Goal: Check status: Check status

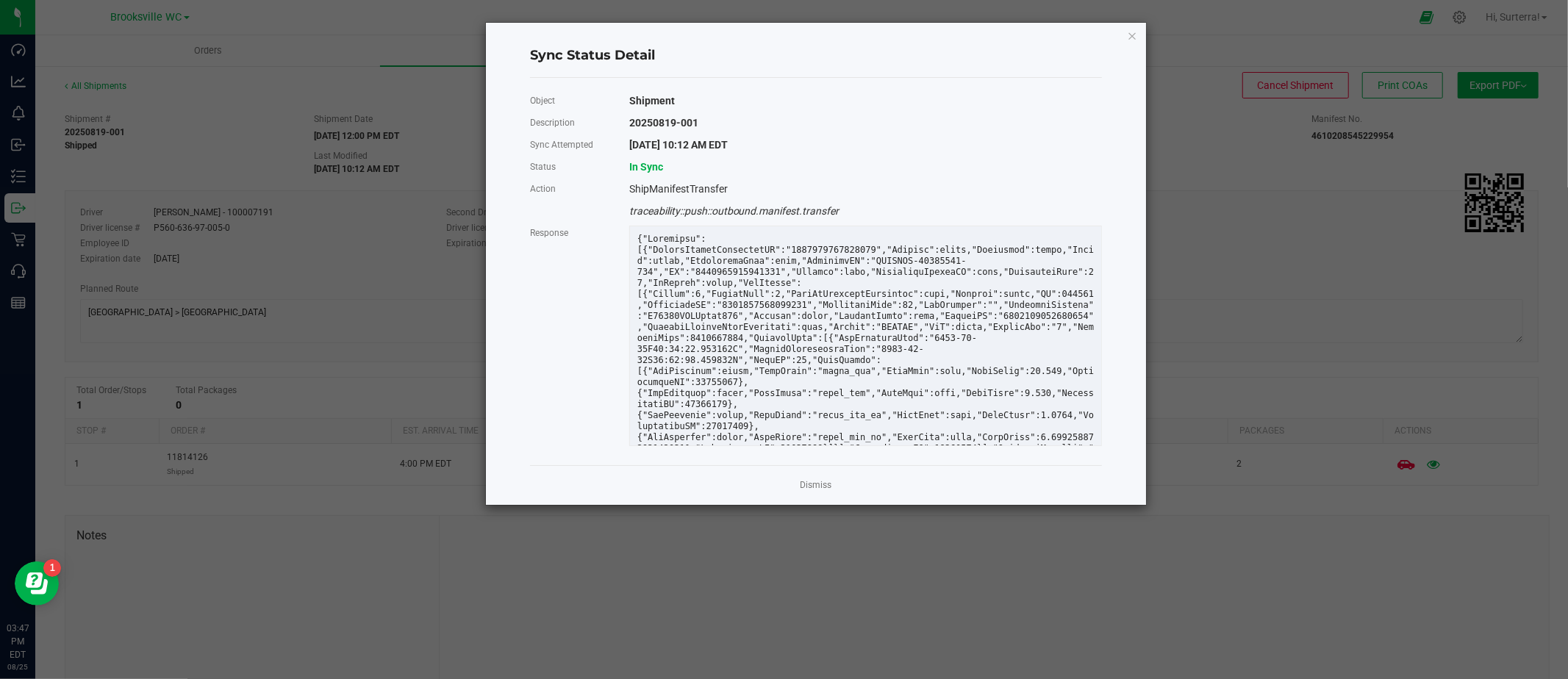
drag, startPoint x: 1136, startPoint y: 40, endPoint x: 1126, endPoint y: 39, distance: 10.0
click at [1136, 40] on icon "Close" at bounding box center [1132, 35] width 10 height 18
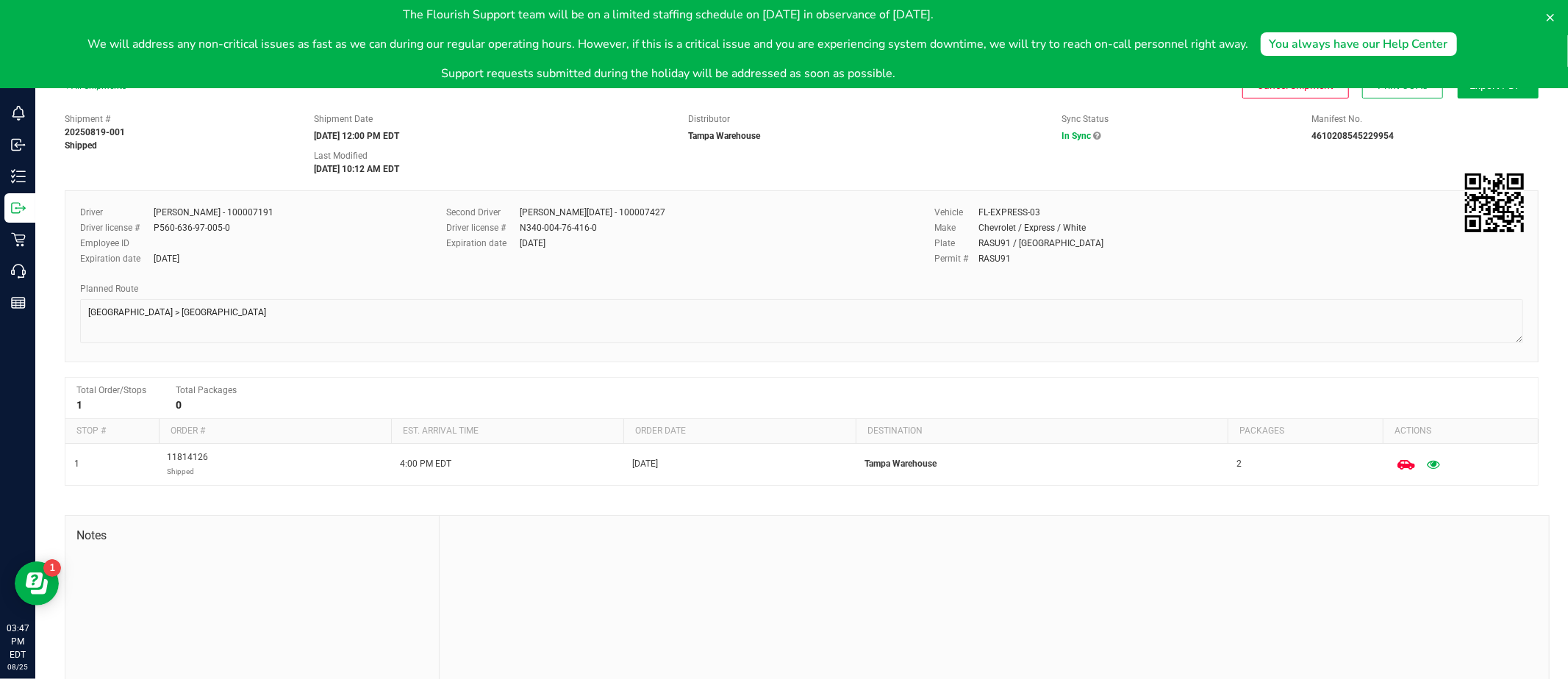
click at [158, 22] on p "The Flourish Support team will be on a limited staffing schedule on [DATE] in o…" at bounding box center [668, 14] width 1161 height 18
click at [1549, 12] on icon at bounding box center [1550, 18] width 12 height 12
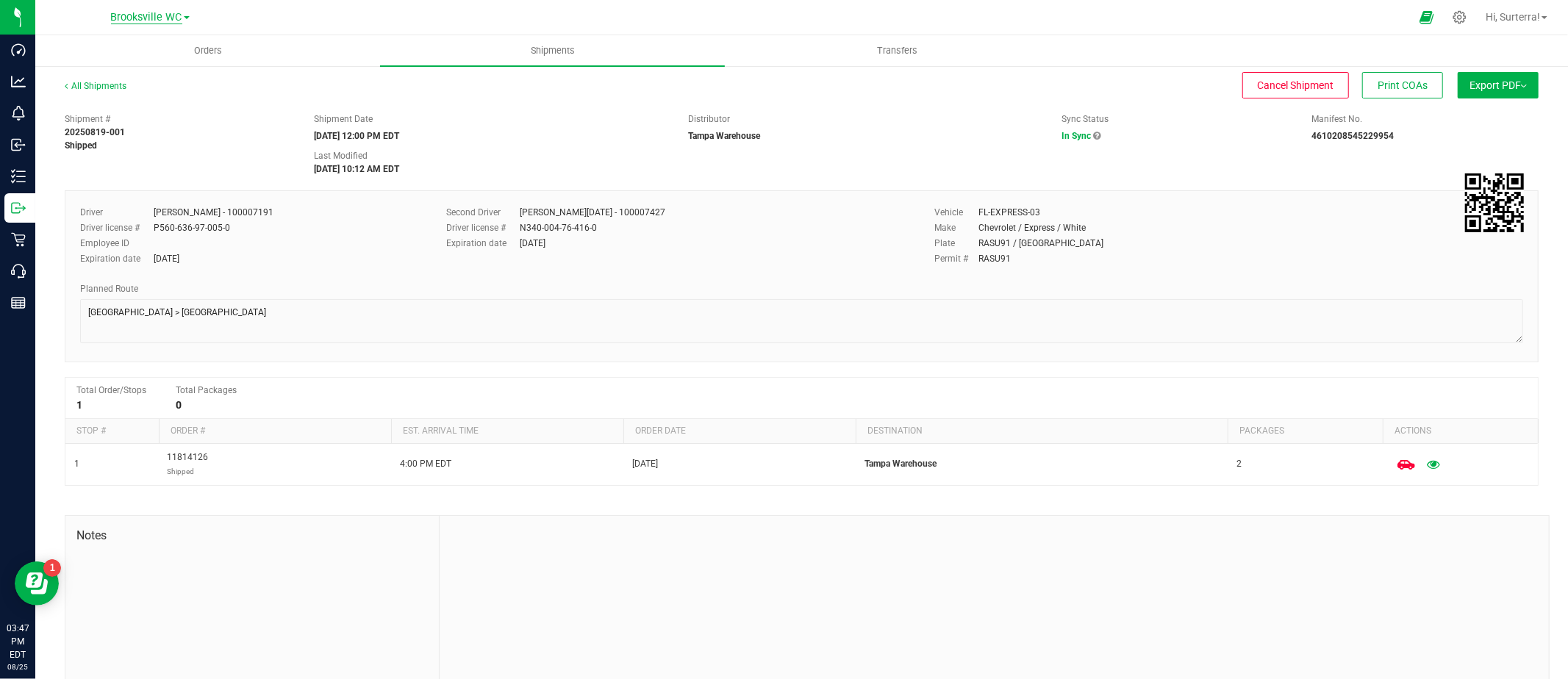
click at [133, 14] on span "Brooksville WC" at bounding box center [147, 18] width 71 height 13
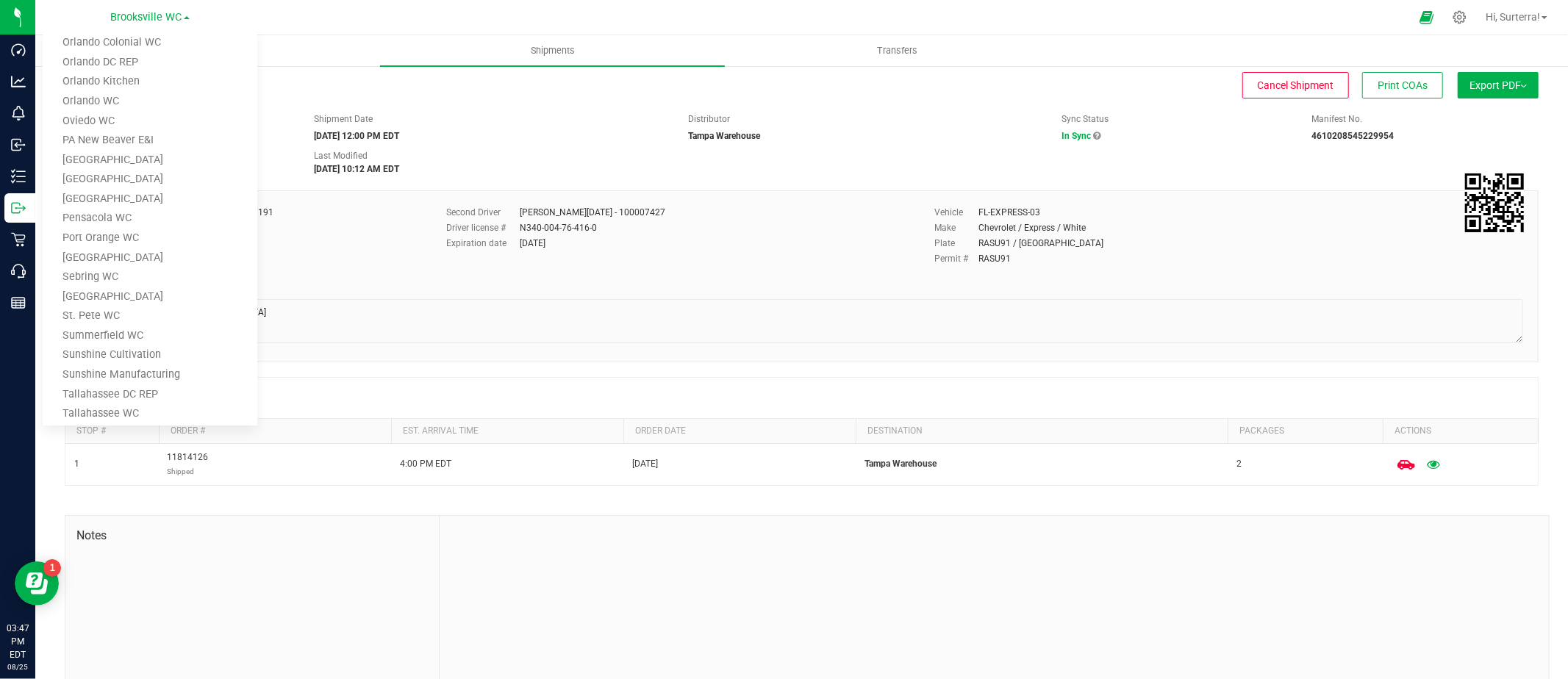
scroll to position [843, 0]
click at [121, 294] on link "Tampa Warehouse" at bounding box center [150, 301] width 215 height 20
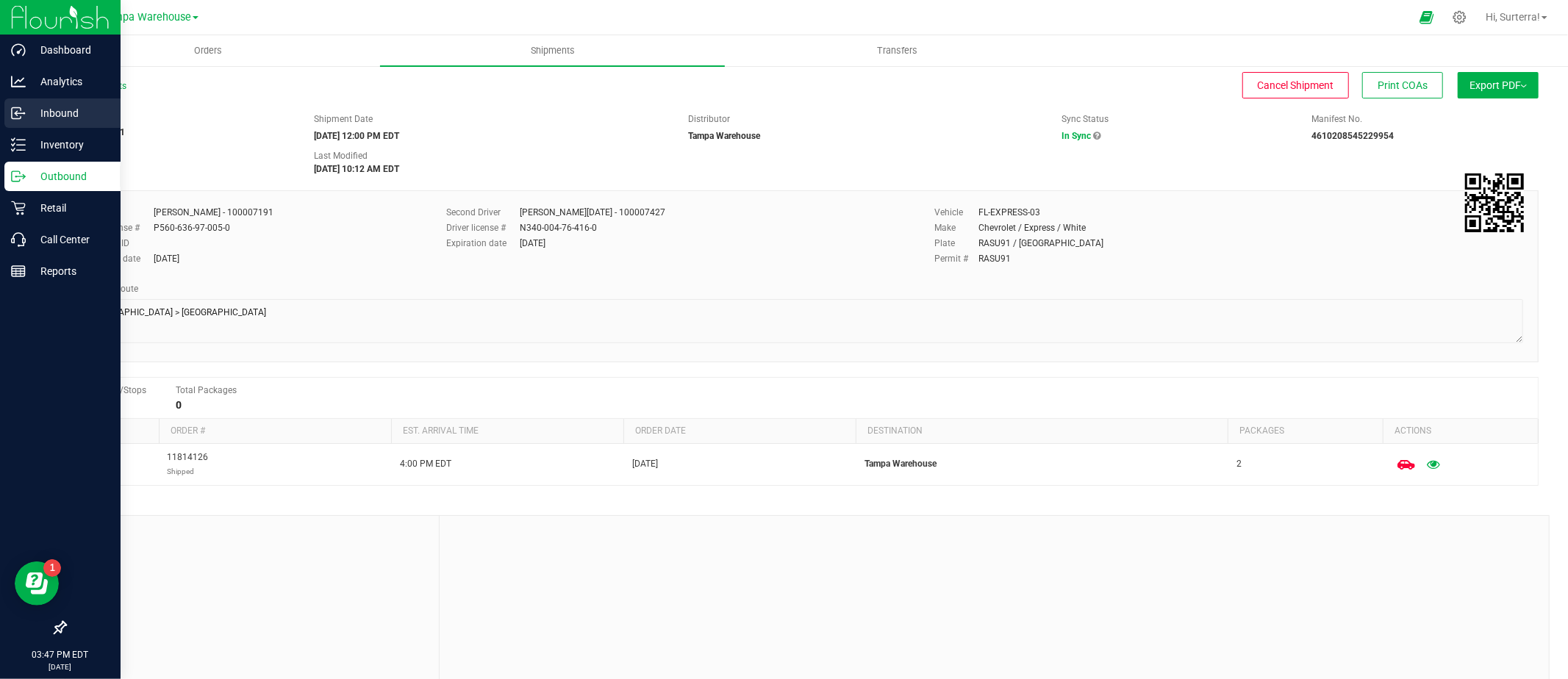
drag, startPoint x: 50, startPoint y: 112, endPoint x: 53, endPoint y: 121, distance: 9.5
click at [50, 112] on p "Inbound" at bounding box center [70, 113] width 88 height 18
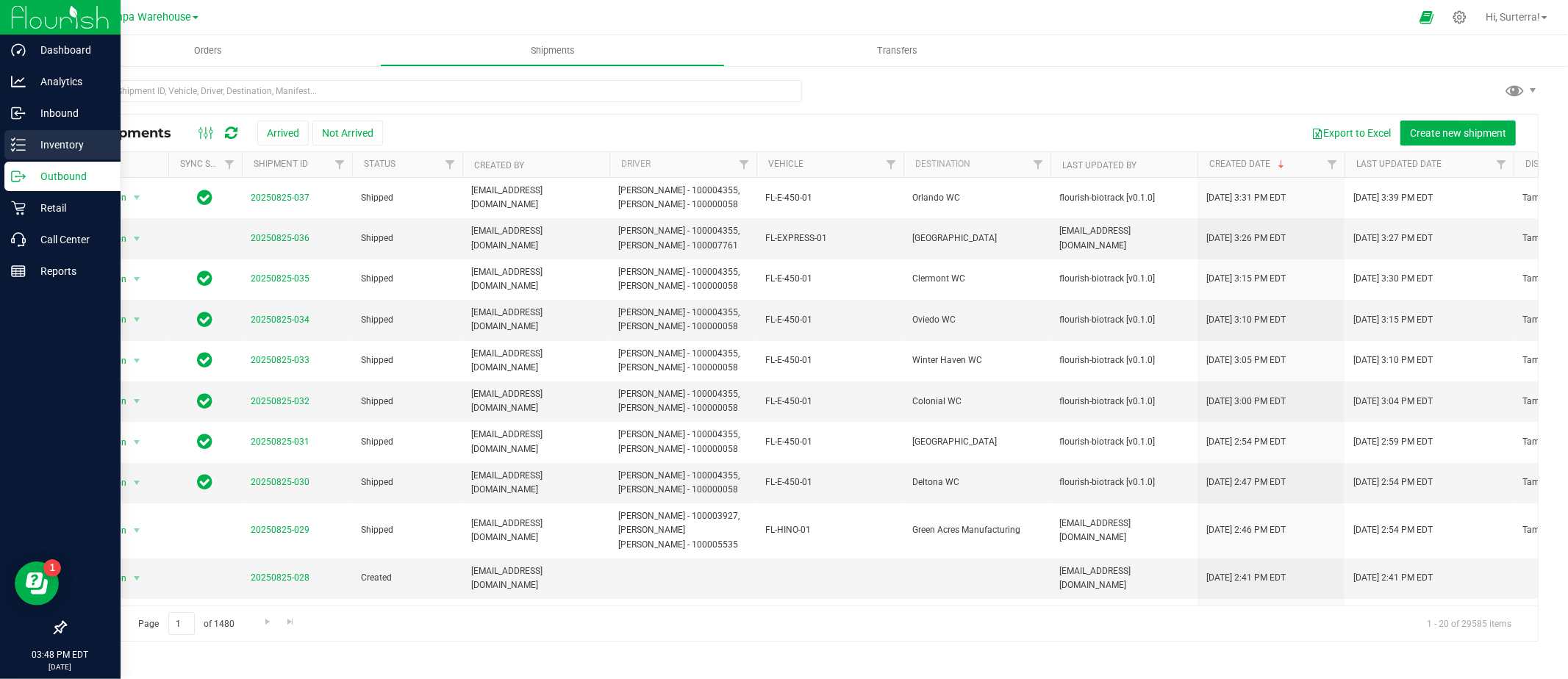
click at [30, 147] on p "Inventory" at bounding box center [70, 145] width 88 height 18
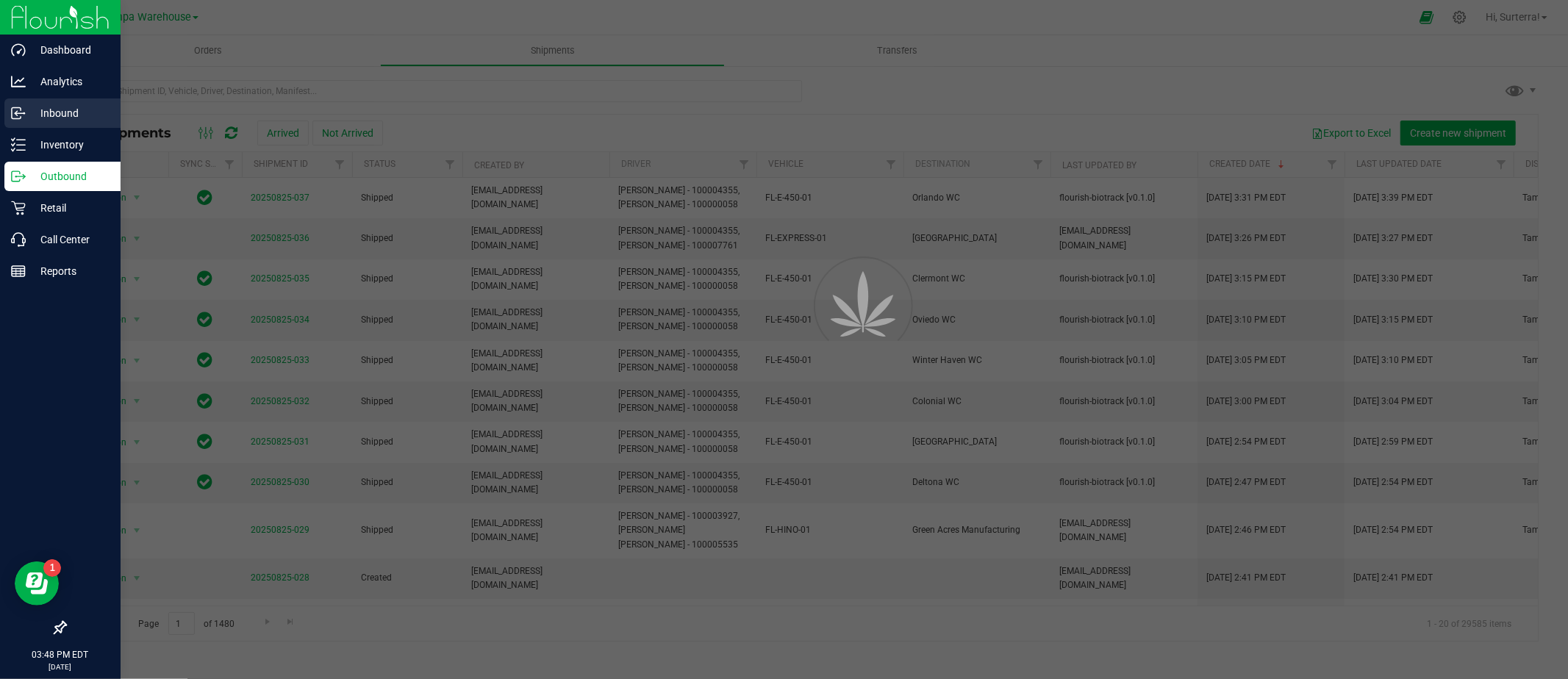
click at [33, 119] on p "Inbound" at bounding box center [70, 113] width 88 height 18
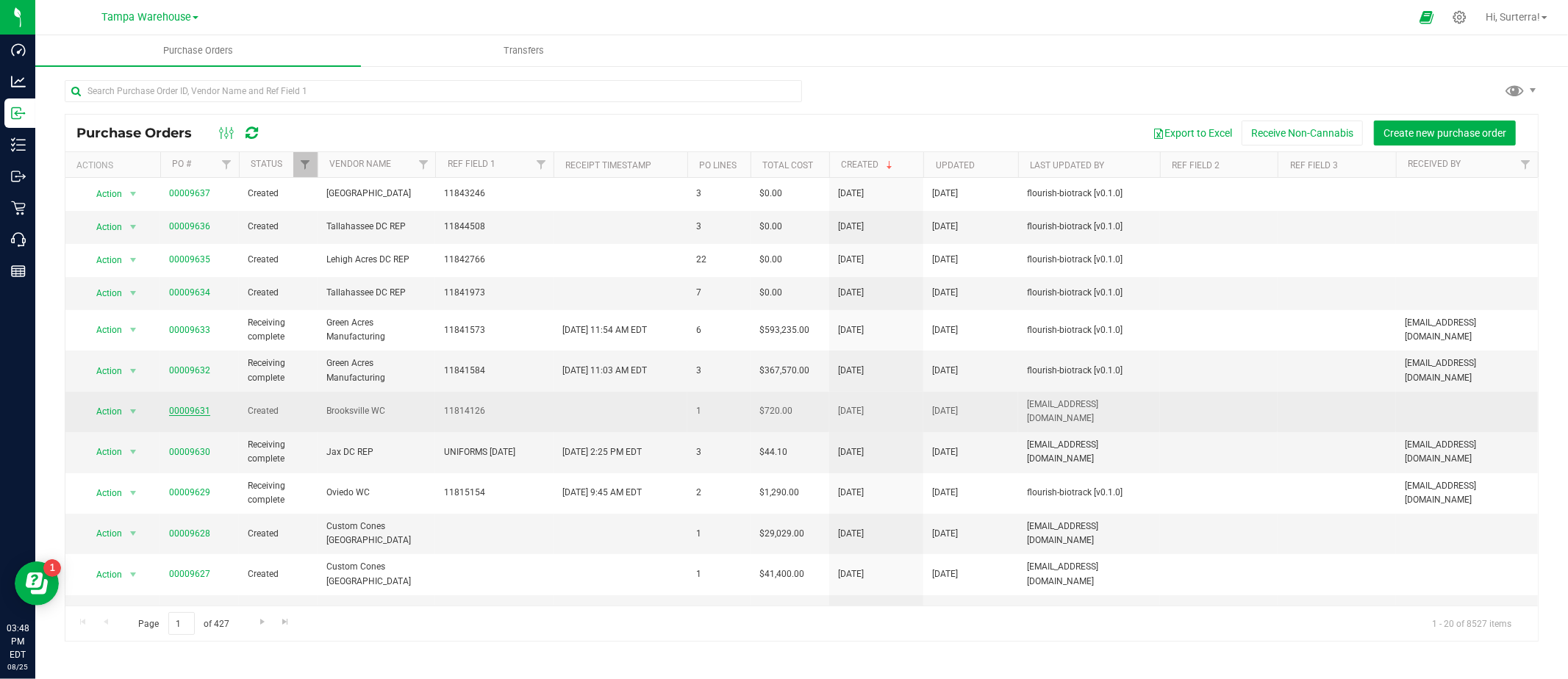
click at [185, 405] on link "00009631" at bounding box center [190, 410] width 41 height 10
